Goal: Task Accomplishment & Management: Manage account settings

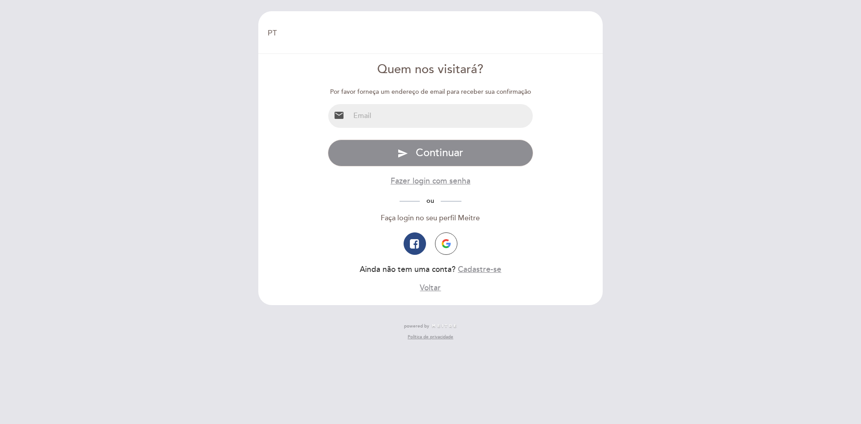
select select "pt"
click at [403, 120] on input "email" at bounding box center [441, 116] width 183 height 24
paste input "[EMAIL_ADDRESS][DOMAIN_NAME]"
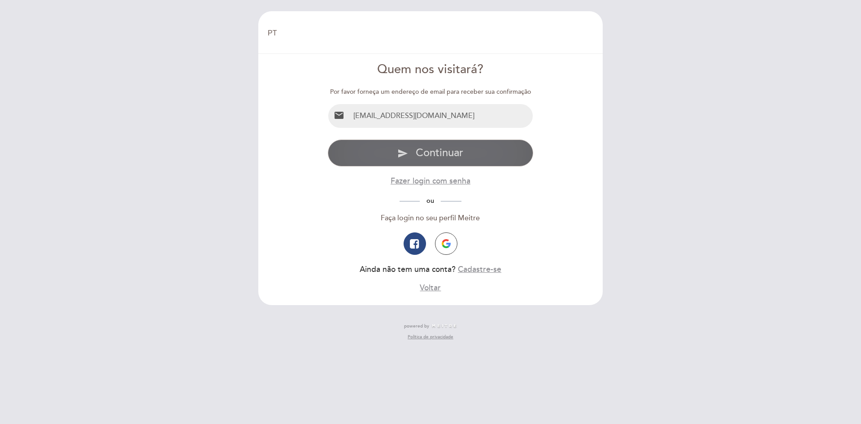
type input "[EMAIL_ADDRESS][DOMAIN_NAME]"
click at [436, 153] on span "Continuar" at bounding box center [440, 152] width 48 height 13
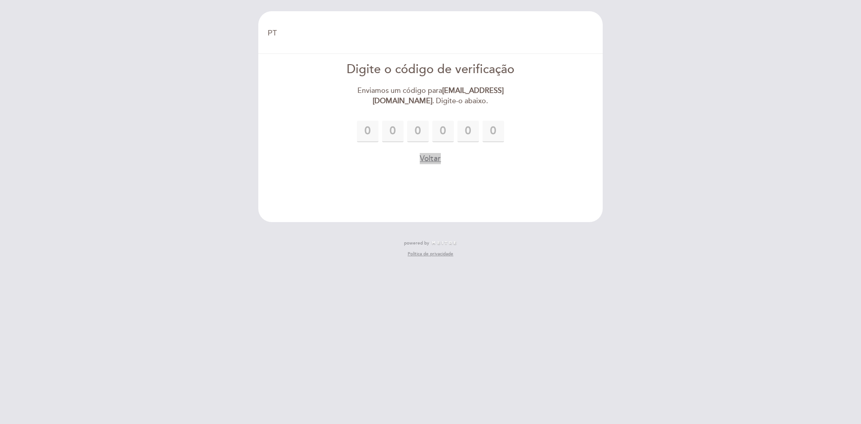
click at [424, 159] on button "Voltar" at bounding box center [430, 158] width 21 height 11
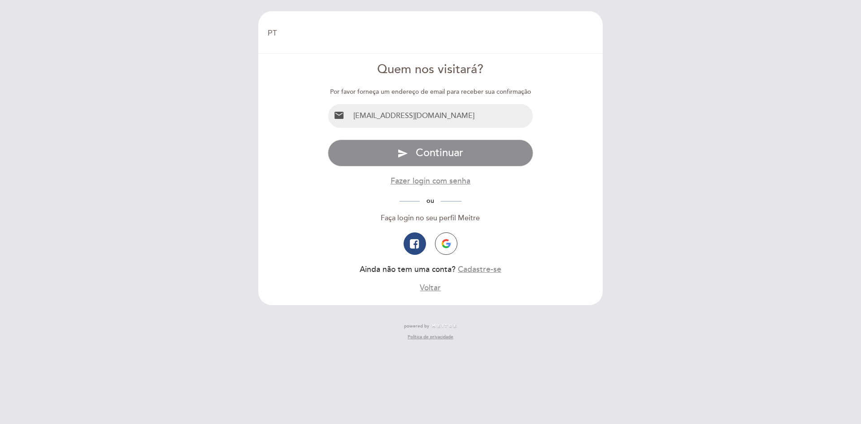
click at [468, 112] on input "[EMAIL_ADDRESS][DOMAIN_NAME]" at bounding box center [441, 116] width 183 height 24
click at [468, 114] on input "[EMAIL_ADDRESS][DOMAIN_NAME]" at bounding box center [441, 116] width 183 height 24
paste input "brazilitaulms@tengroup"
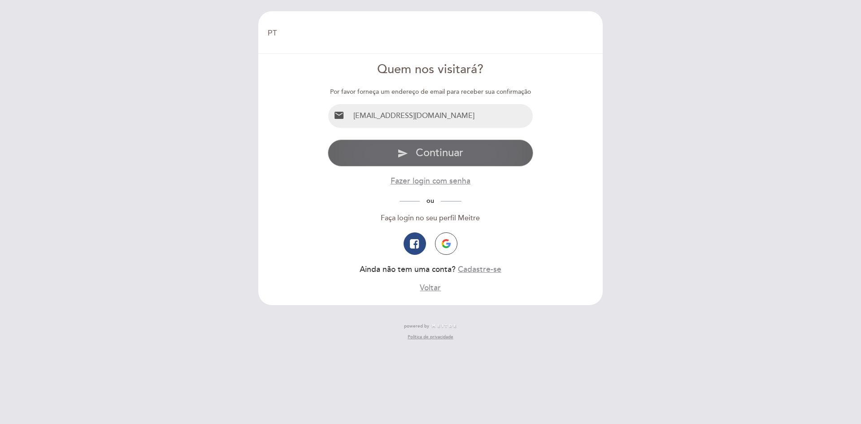
type input "[EMAIL_ADDRESS][DOMAIN_NAME]"
click at [458, 151] on span "Continuar" at bounding box center [440, 152] width 48 height 13
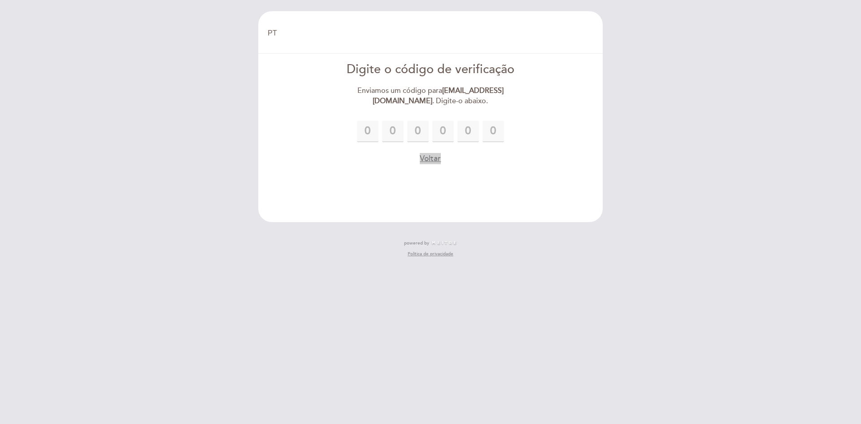
click at [434, 160] on button "Voltar" at bounding box center [430, 158] width 21 height 11
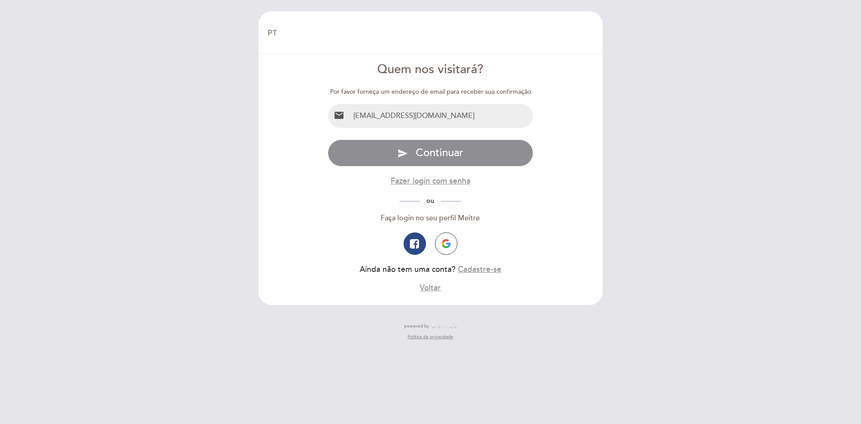
click at [382, 104] on div "email [EMAIL_ADDRESS][DOMAIN_NAME]" at bounding box center [431, 116] width 206 height 25
drag, startPoint x: 380, startPoint y: 108, endPoint x: 376, endPoint y: 114, distance: 7.1
click at [378, 110] on input "[EMAIL_ADDRESS][DOMAIN_NAME]" at bounding box center [441, 116] width 183 height 24
click at [376, 114] on input "[EMAIL_ADDRESS][DOMAIN_NAME]" at bounding box center [441, 116] width 183 height 24
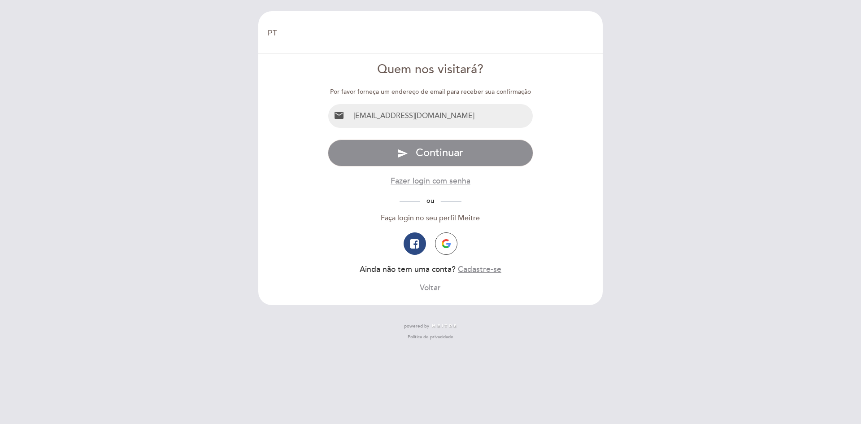
click at [376, 114] on input "[EMAIL_ADDRESS][DOMAIN_NAME]" at bounding box center [441, 116] width 183 height 24
type input "[EMAIL_ADDRESS][DOMAIN_NAME]"
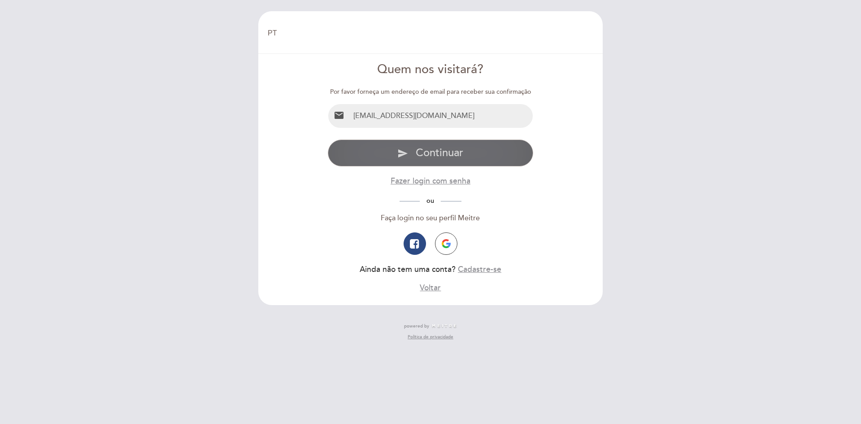
click at [441, 152] on span "Continuar" at bounding box center [440, 152] width 48 height 13
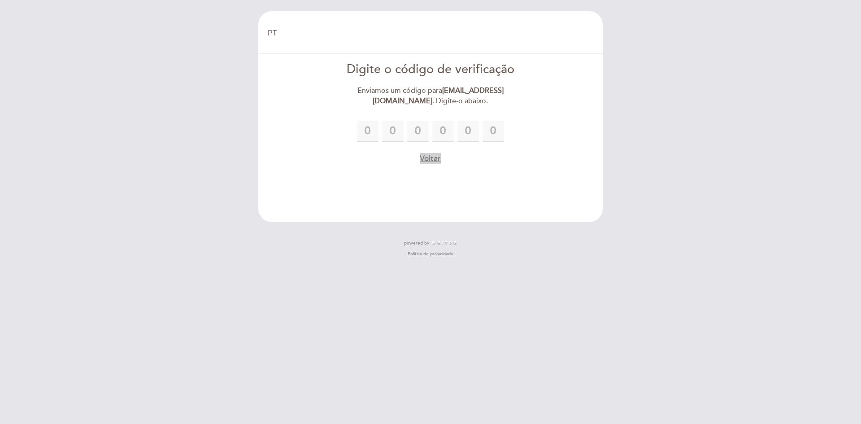
click at [423, 156] on button "Voltar" at bounding box center [430, 158] width 21 height 11
